Goal: Task Accomplishment & Management: Use online tool/utility

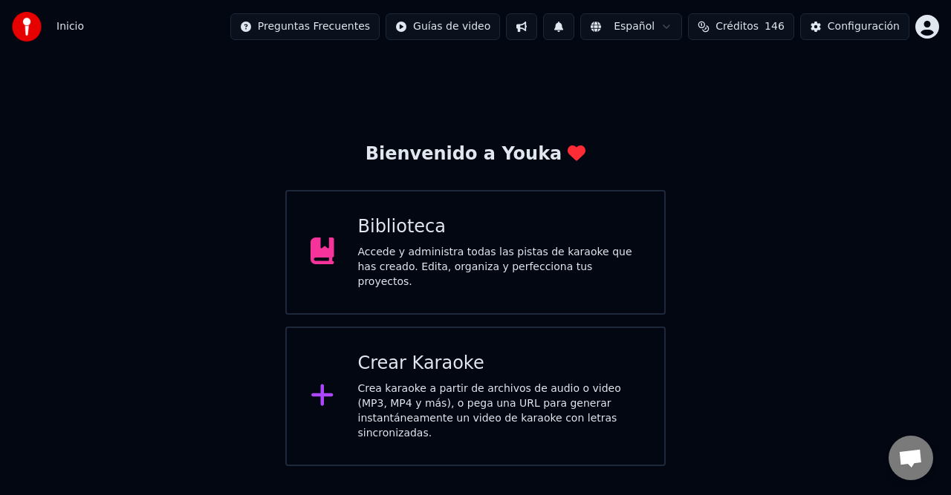
click at [574, 32] on button at bounding box center [558, 26] width 31 height 27
click at [774, 31] on button "Créditos 146" at bounding box center [741, 26] width 106 height 27
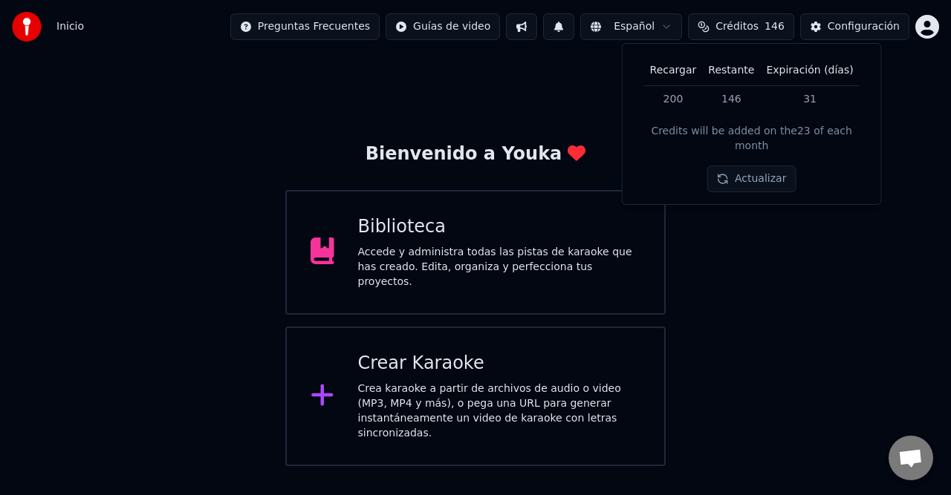
click at [785, 268] on div "Bienvenido a Youka Biblioteca Accede y administra todas las pistas de karaoke q…" at bounding box center [475, 259] width 951 height 413
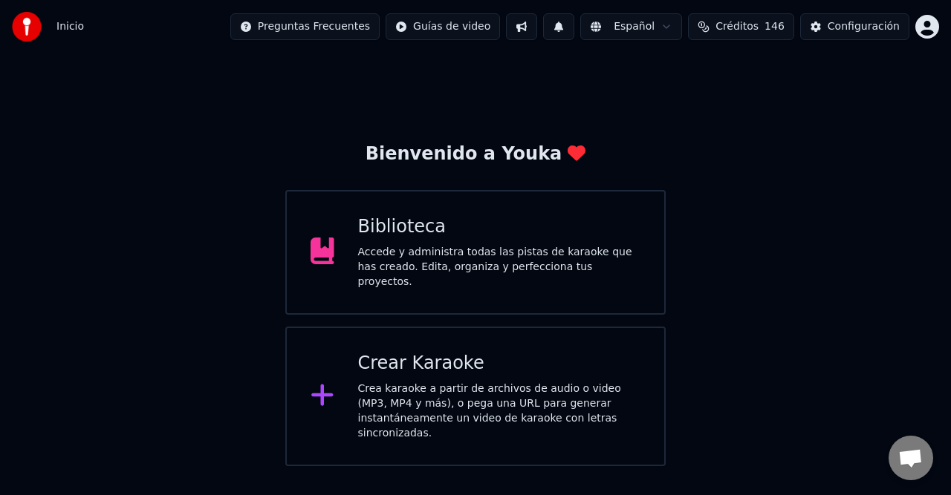
click at [749, 36] on button "Créditos 146" at bounding box center [741, 26] width 106 height 27
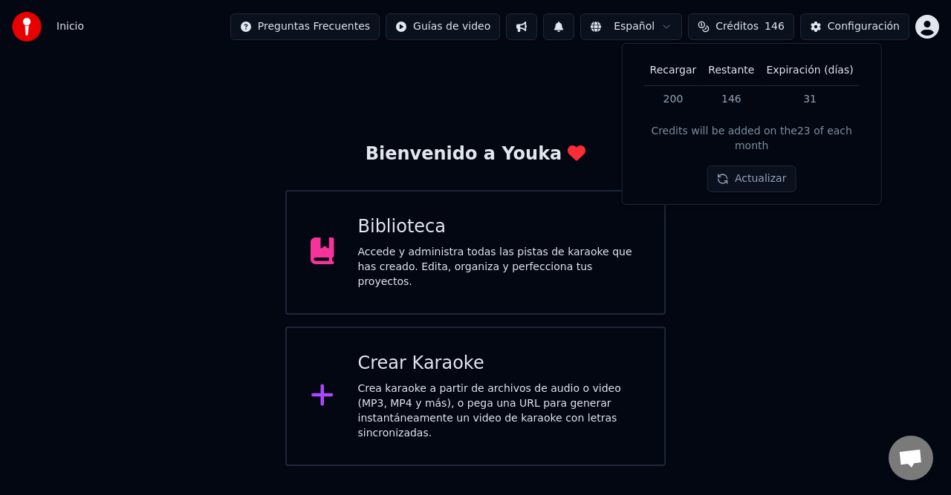
click at [775, 343] on div "Bienvenido a Youka Biblioteca Accede y administra todas las pistas de karaoke q…" at bounding box center [475, 259] width 951 height 413
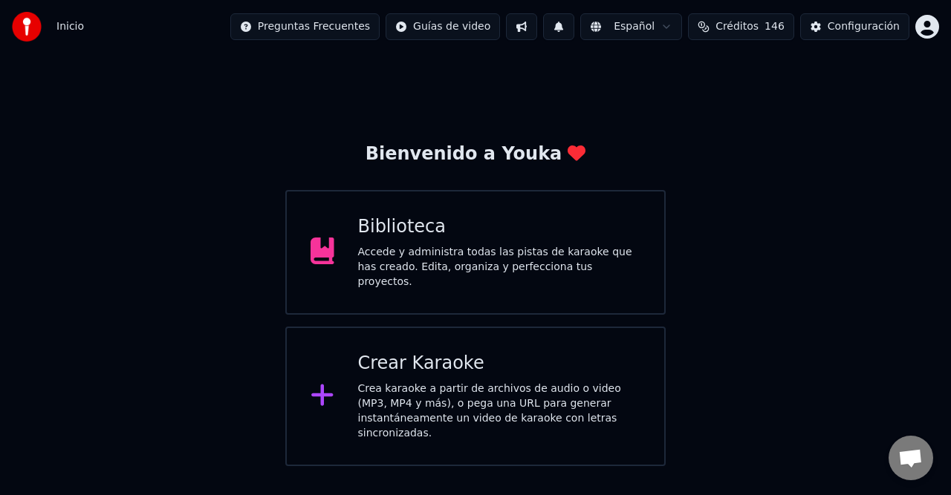
click at [492, 254] on div "Accede y administra todas las pistas de karaoke que has creado. Edita, organiza…" at bounding box center [499, 267] width 283 height 45
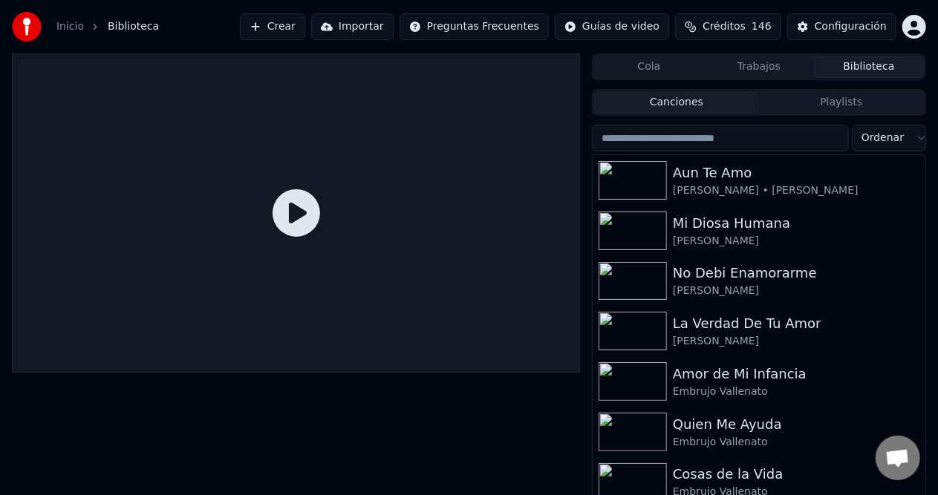
click at [734, 17] on button "Créditos 146" at bounding box center [728, 26] width 106 height 27
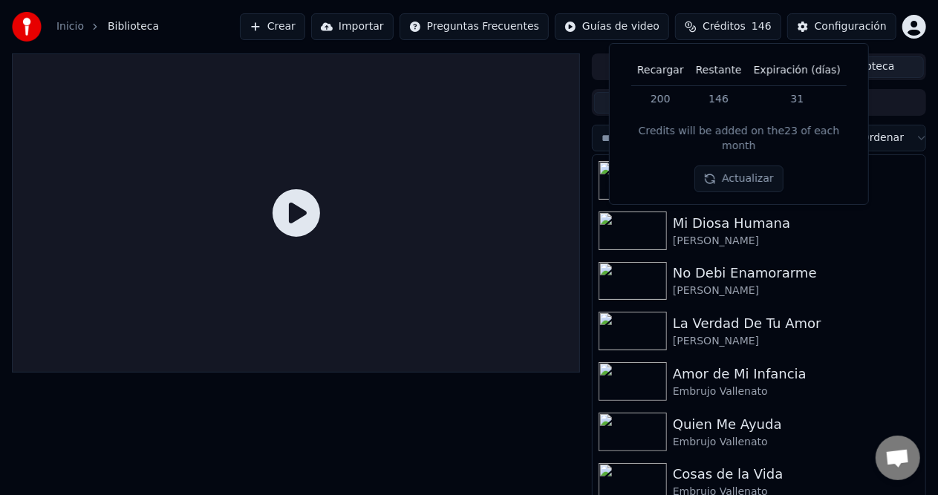
click at [24, 29] on img at bounding box center [27, 27] width 30 height 30
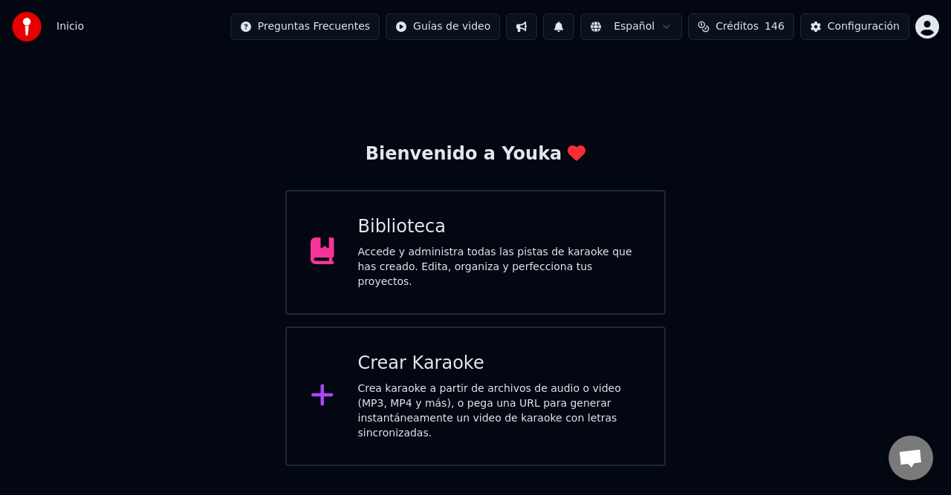
click at [758, 24] on span "Créditos" at bounding box center [736, 26] width 43 height 15
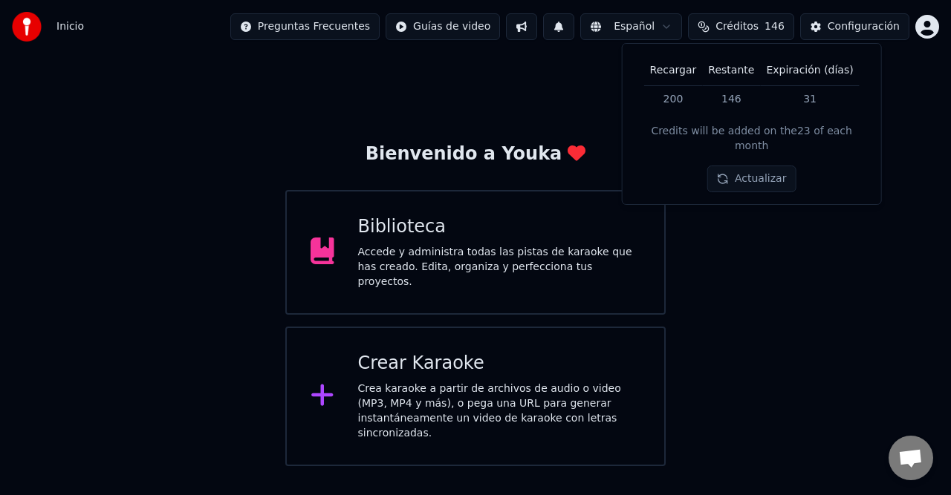
click at [731, 167] on button "Actualizar" at bounding box center [751, 179] width 88 height 27
click at [795, 251] on div "Bienvenido a Youka Biblioteca Accede y administra todas las pistas de karaoke q…" at bounding box center [475, 259] width 951 height 413
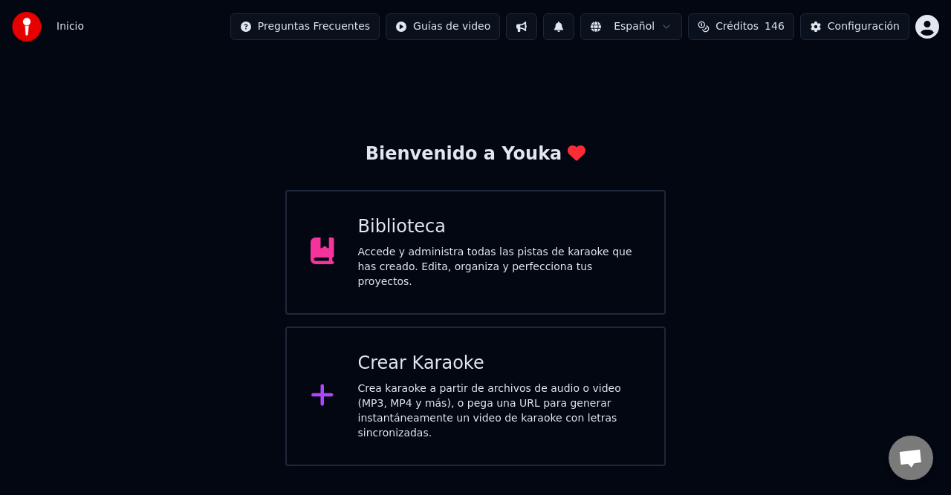
click at [801, 302] on div "Bienvenido a Youka Biblioteca Accede y administra todas las pistas de karaoke q…" at bounding box center [475, 259] width 951 height 413
click at [496, 272] on div "Accede y administra todas las pistas de karaoke que has creado. Edita, organiza…" at bounding box center [499, 267] width 283 height 45
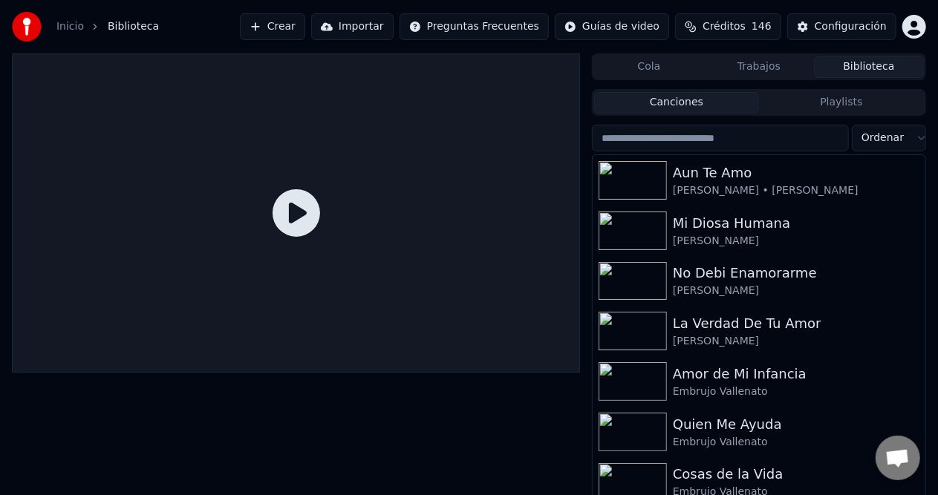
click at [698, 9] on div "Inicio Biblioteca Crear Importar Preguntas Frecuentes Guías de video Créditos 1…" at bounding box center [469, 26] width 938 height 53
click at [738, 36] on button "Créditos 146" at bounding box center [728, 26] width 106 height 27
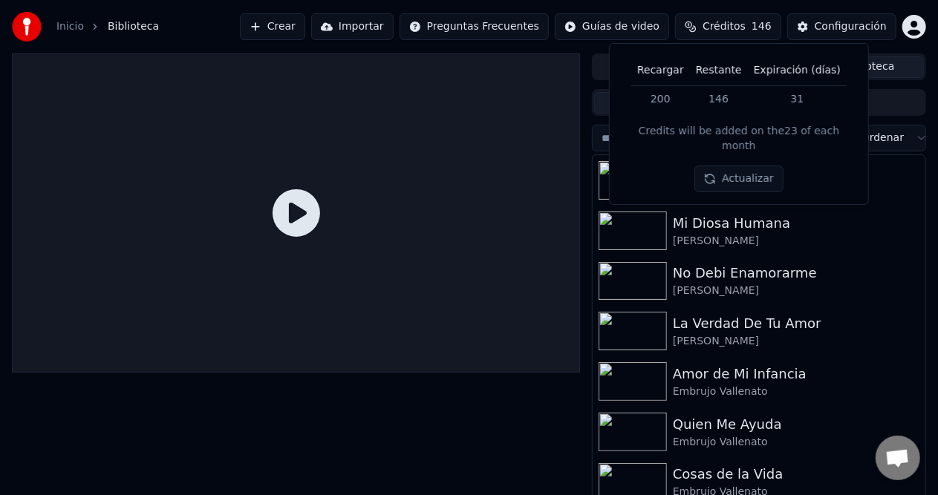
click at [466, 104] on div at bounding box center [296, 212] width 568 height 319
